Goal: Task Accomplishment & Management: Use online tool/utility

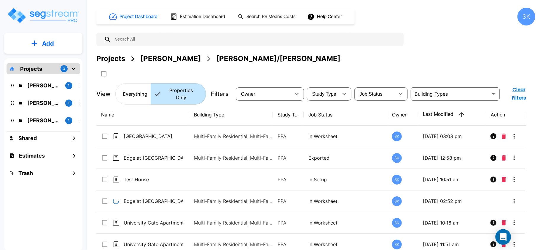
click at [504, 235] on icon "Open Intercom Messenger" at bounding box center [502, 237] width 7 height 8
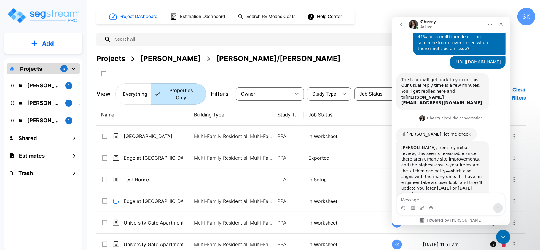
scroll to position [113, 0]
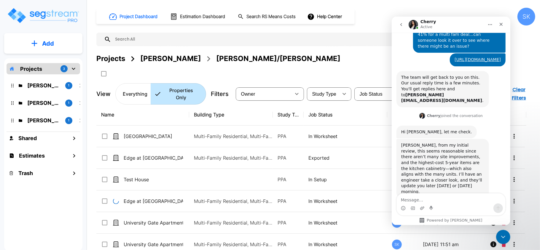
click at [438, 195] on textarea "Message…" at bounding box center [450, 198] width 108 height 10
type textarea "ty"
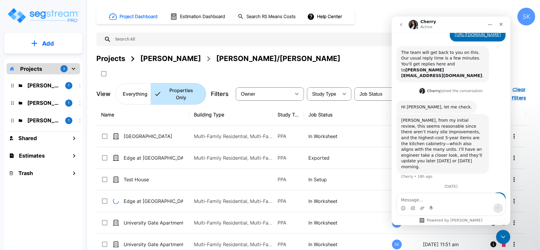
scroll to position [147, 0]
click at [23, 9] on img "mailbox folders" at bounding box center [43, 15] width 73 height 17
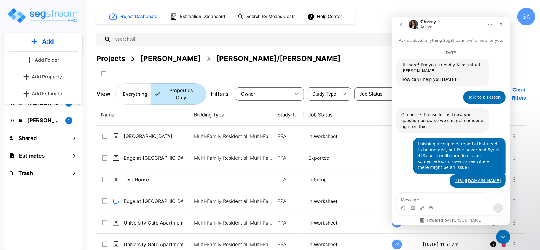
scroll to position [147, 0]
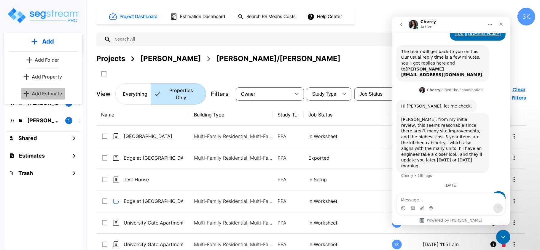
click at [35, 92] on p "Add Estimate" at bounding box center [47, 93] width 30 height 7
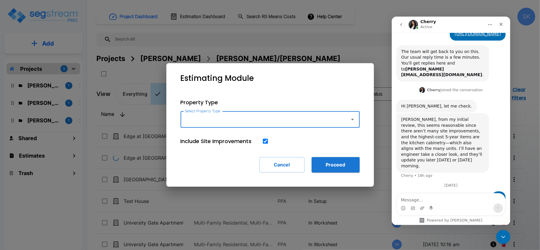
click at [307, 125] on input "Select Property Type" at bounding box center [263, 119] width 161 height 11
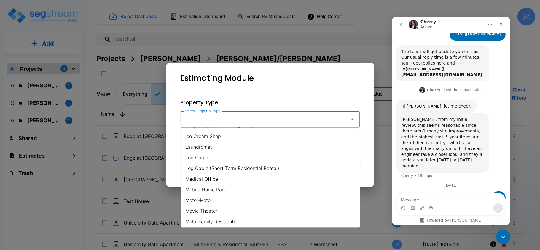
scroll to position [277, 0]
click at [241, 200] on li "Multi-Family Residential" at bounding box center [270, 200] width 179 height 11
type input "Multi-Family Residential"
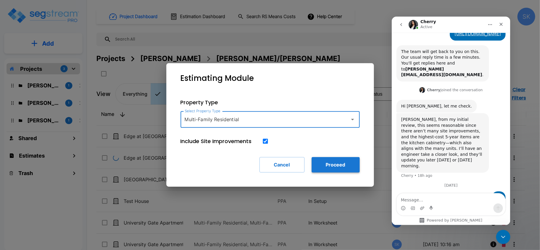
click at [334, 170] on button "Proceed" at bounding box center [336, 164] width 48 height 15
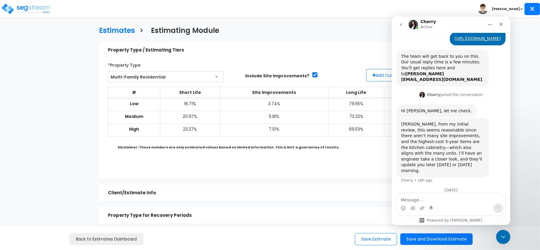
scroll to position [147, 0]
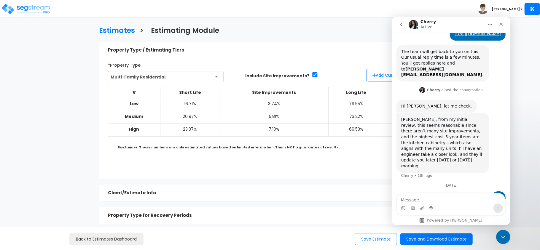
click at [196, 119] on td "20.97%" at bounding box center [190, 117] width 60 height 13
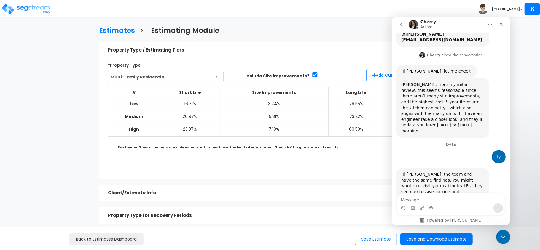
scroll to position [182, 0]
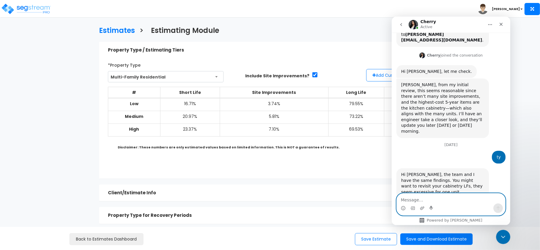
click at [407, 199] on textarea "Message…" at bounding box center [450, 198] width 108 height 10
type textarea "possible i have a wrong number somewhere"
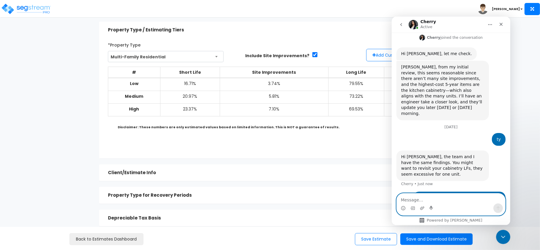
scroll to position [79, 0]
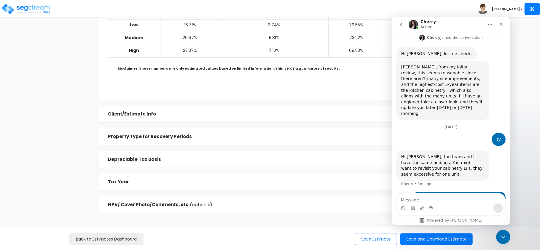
click at [329, 135] on h5 "Property Type for Recovery Periods" at bounding box center [262, 136] width 308 height 5
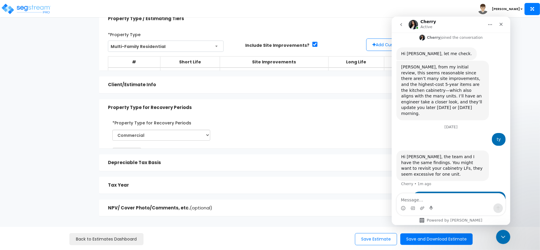
scroll to position [30, 0]
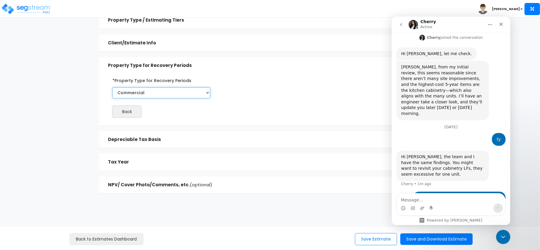
click at [206, 94] on select "Commercial Residential" at bounding box center [161, 92] width 98 height 11
click at [241, 88] on div "Back Next" at bounding box center [267, 97] width 329 height 42
click at [253, 38] on div "Client/Estimate Info" at bounding box center [262, 43] width 308 height 11
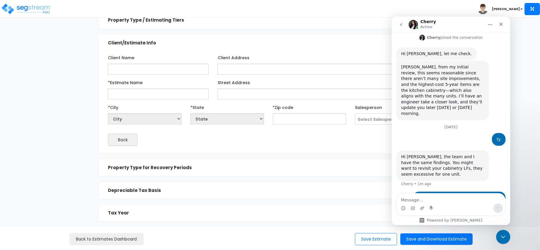
click at [254, 43] on h5 "Client/Estimate Info" at bounding box center [262, 43] width 308 height 5
click at [254, 44] on h5 "Client/Estimate Info" at bounding box center [262, 43] width 308 height 5
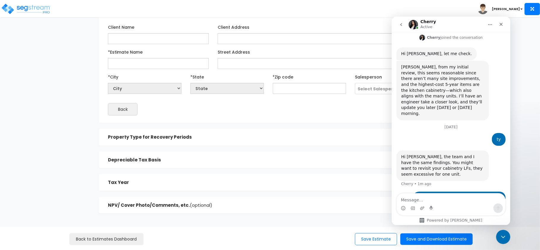
scroll to position [42, 0]
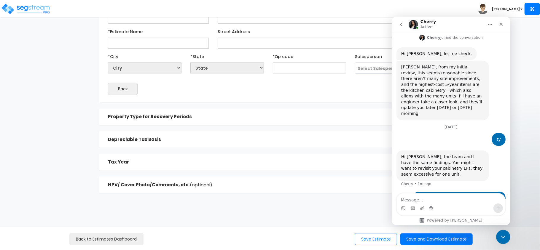
click at [149, 183] on h5 "NPV/ Cover Photo/Comments, etc. (optional)" at bounding box center [262, 185] width 308 height 5
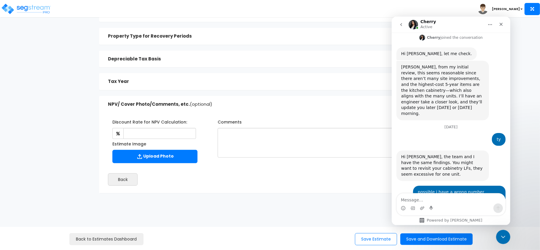
scroll to position [243, 0]
